Goal: Task Accomplishment & Management: Manage account settings

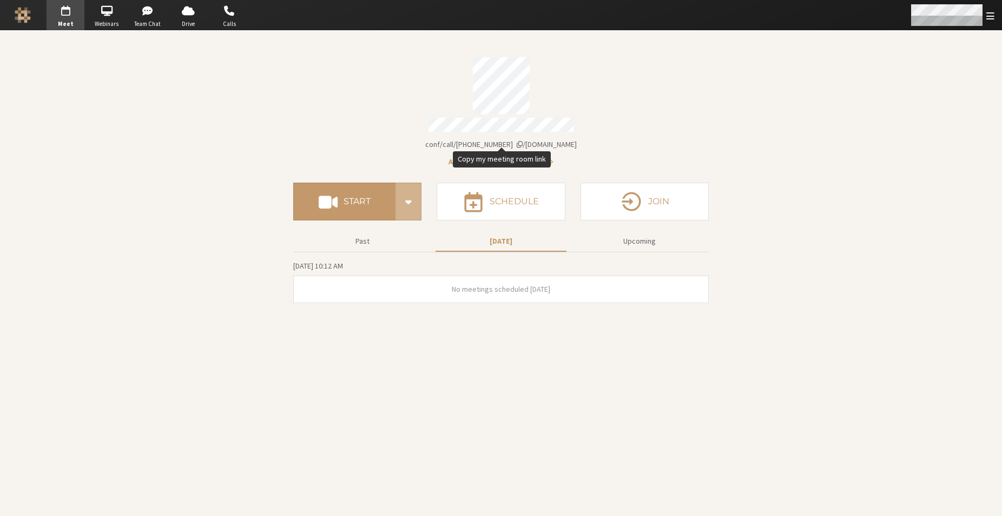
click at [986, 16] on span "Open menu" at bounding box center [990, 16] width 8 height 10
click at [986, 15] on span "Open menu" at bounding box center [990, 16] width 8 height 10
click at [986, 14] on span "Open menu" at bounding box center [990, 16] width 8 height 10
click at [988, 15] on span "Open menu" at bounding box center [990, 16] width 8 height 10
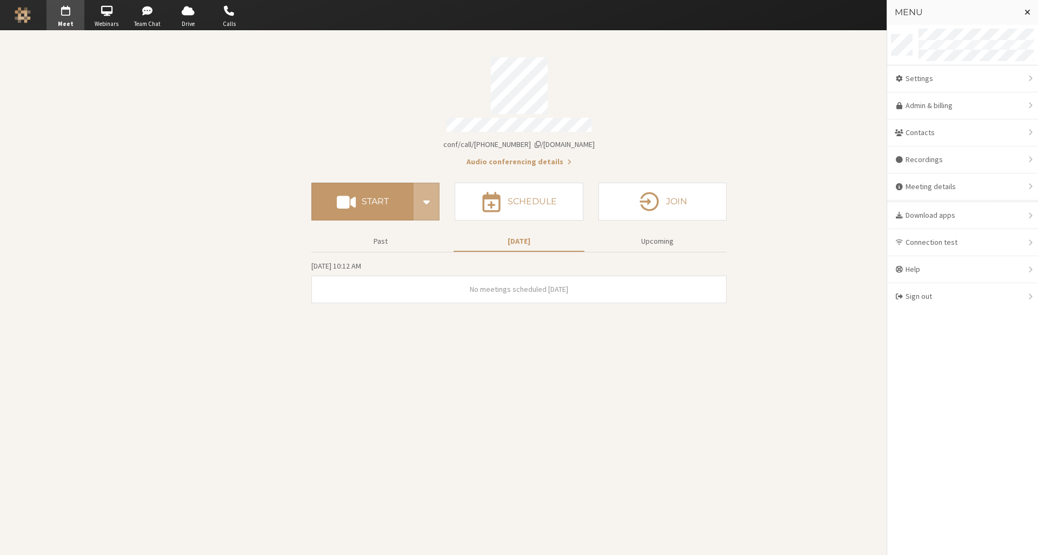
click at [832, 76] on section "Meeting link [DOMAIN_NAME]/conf/call/8256137 Audio conferencing details Start S…" at bounding box center [519, 293] width 1038 height 525
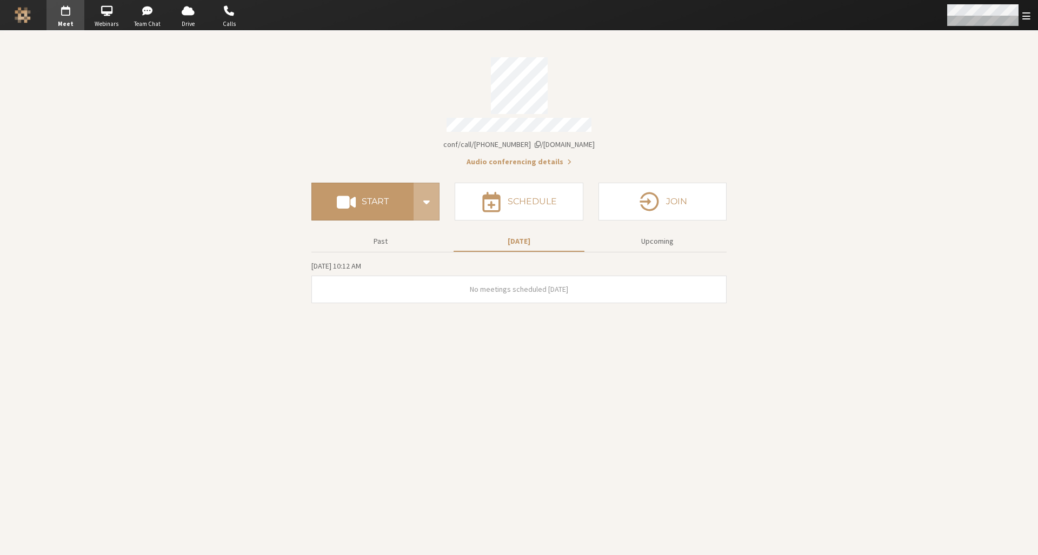
click at [1001, 12] on span "Open menu" at bounding box center [1027, 16] width 8 height 10
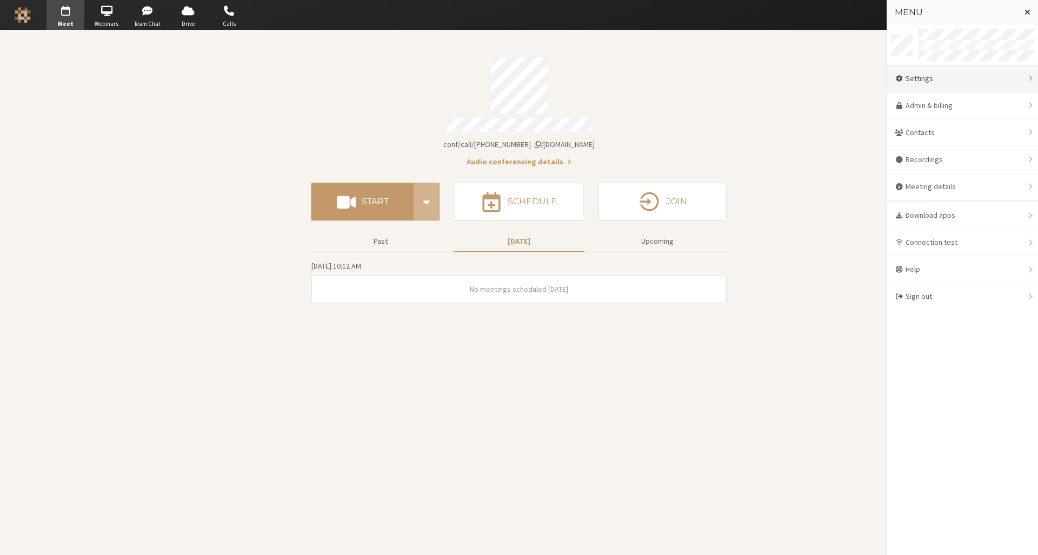
click at [969, 77] on div "Settings" at bounding box center [962, 78] width 151 height 27
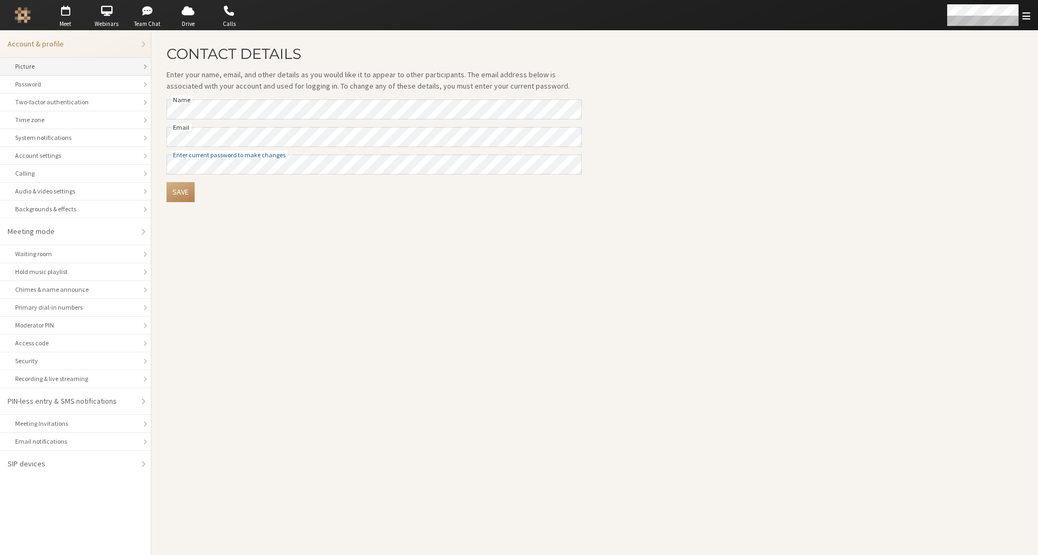
click at [131, 65] on div "Picture" at bounding box center [75, 67] width 121 height 10
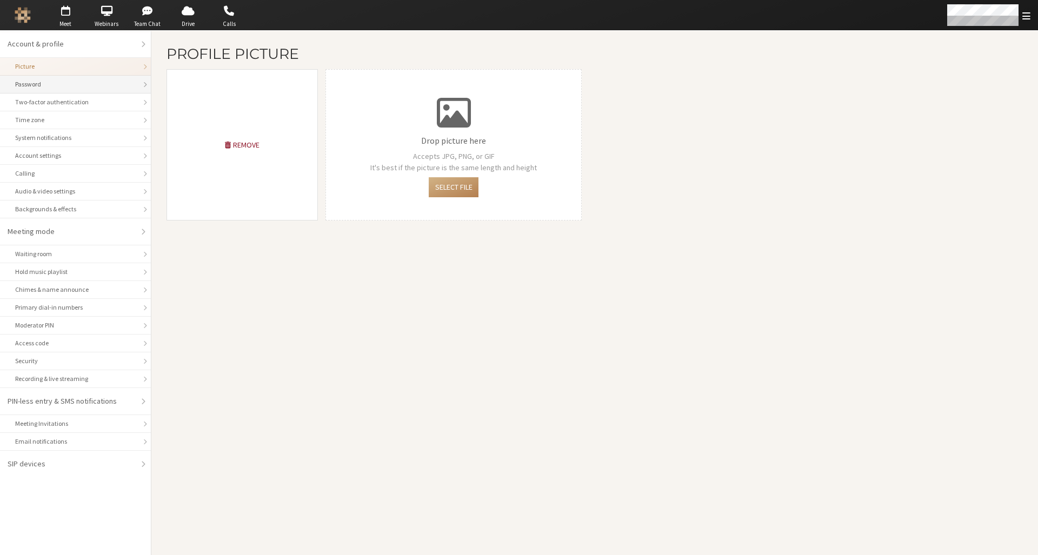
click at [117, 87] on div "Password" at bounding box center [75, 84] width 121 height 10
